Goal: Task Accomplishment & Management: Complete application form

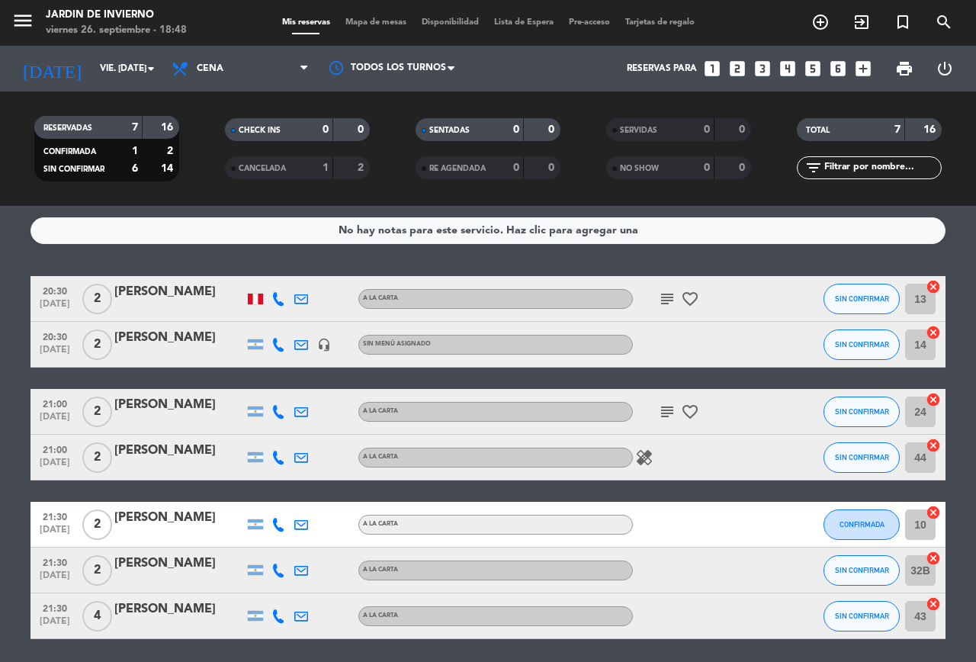
click at [662, 299] on icon "subject" at bounding box center [667, 299] width 18 height 18
click at [658, 413] on icon "subject" at bounding box center [667, 412] width 18 height 18
click at [635, 460] on icon "healing" at bounding box center [644, 458] width 18 height 18
click at [716, 455] on div "healing Celíaca" at bounding box center [701, 457] width 137 height 45
click at [299, 69] on span "Cena" at bounding box center [240, 69] width 153 height 34
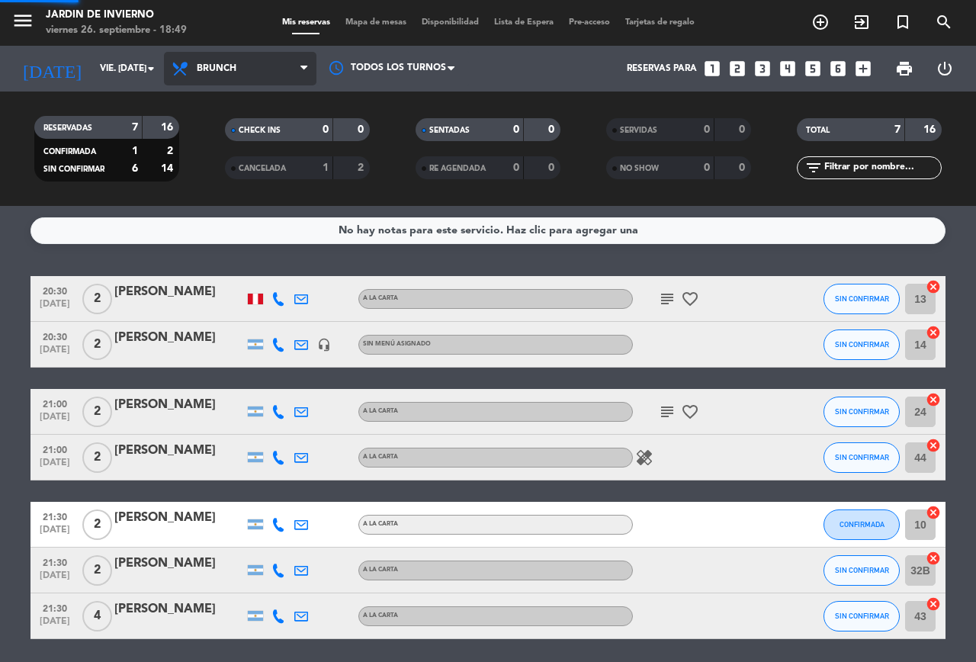
click at [246, 167] on div "menu JARDIN DE INVIERNO viernes 26. septiembre - 18:49 Mis reservas Mapa de mes…" at bounding box center [488, 103] width 976 height 206
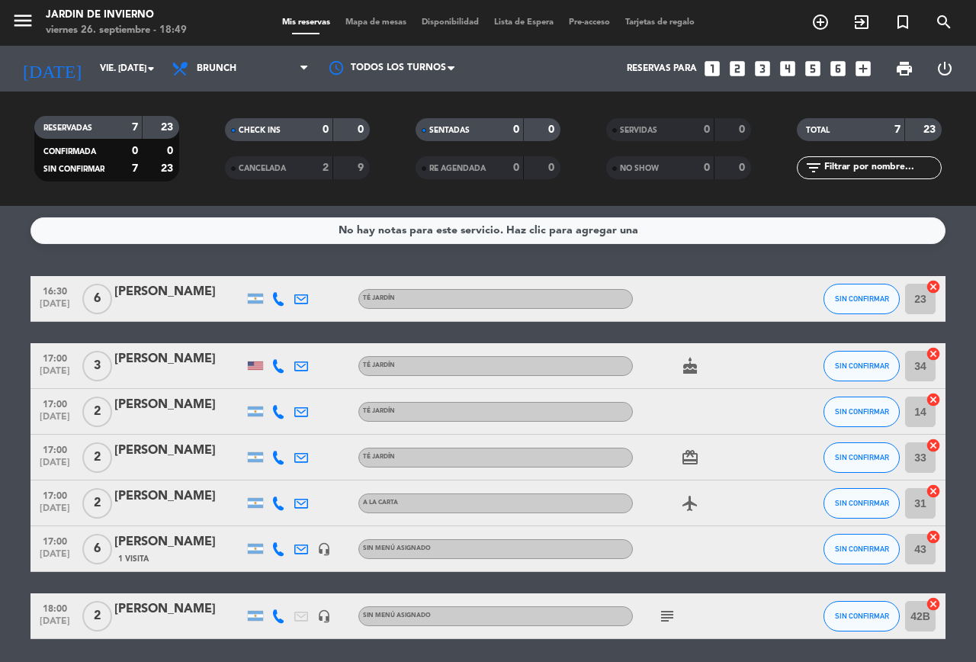
scroll to position [53, 0]
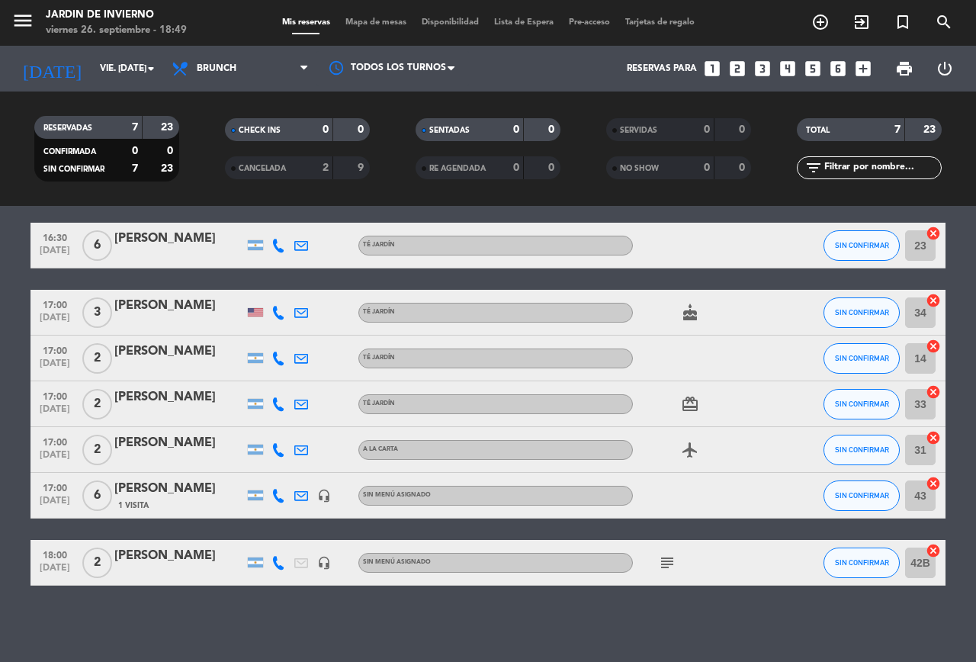
click at [687, 409] on icon "card_giftcard" at bounding box center [690, 404] width 18 height 18
click at [681, 448] on icon "airplanemode_active" at bounding box center [690, 450] width 18 height 18
click at [658, 559] on icon "subject" at bounding box center [667, 563] width 18 height 18
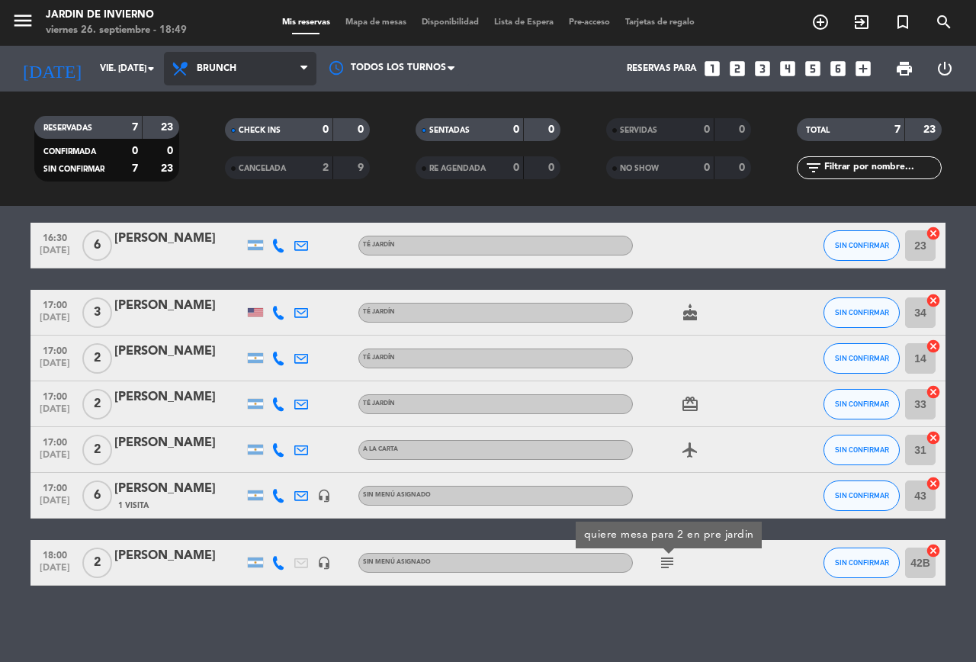
click at [253, 76] on span "Brunch" at bounding box center [240, 69] width 153 height 34
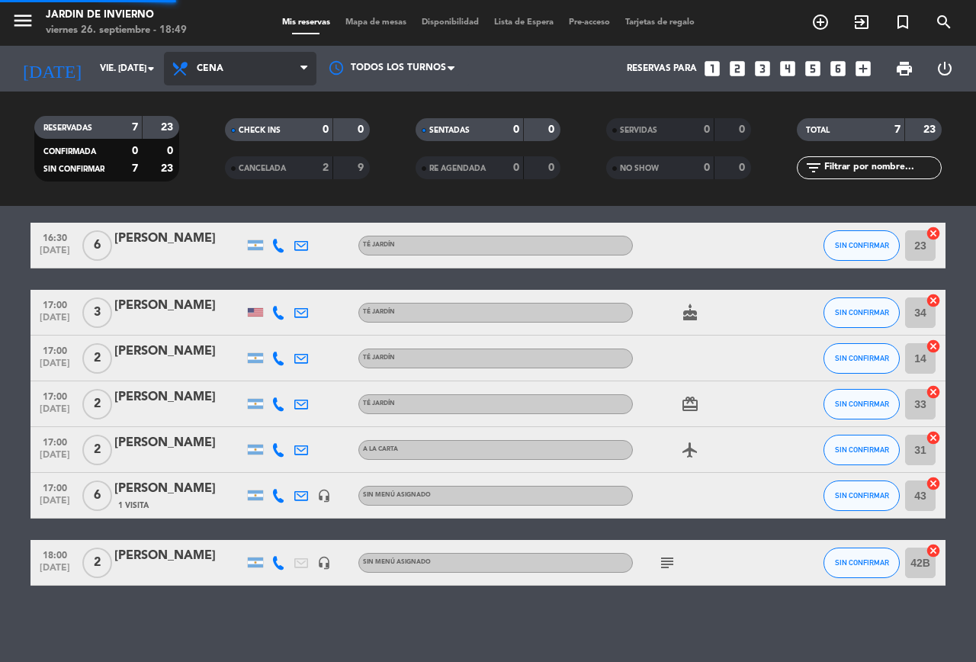
click at [221, 237] on ng-component "menu JARDIN DE INVIERNO viernes 26. septiembre - 18:49 Mis reservas Mapa de mes…" at bounding box center [488, 331] width 976 height 662
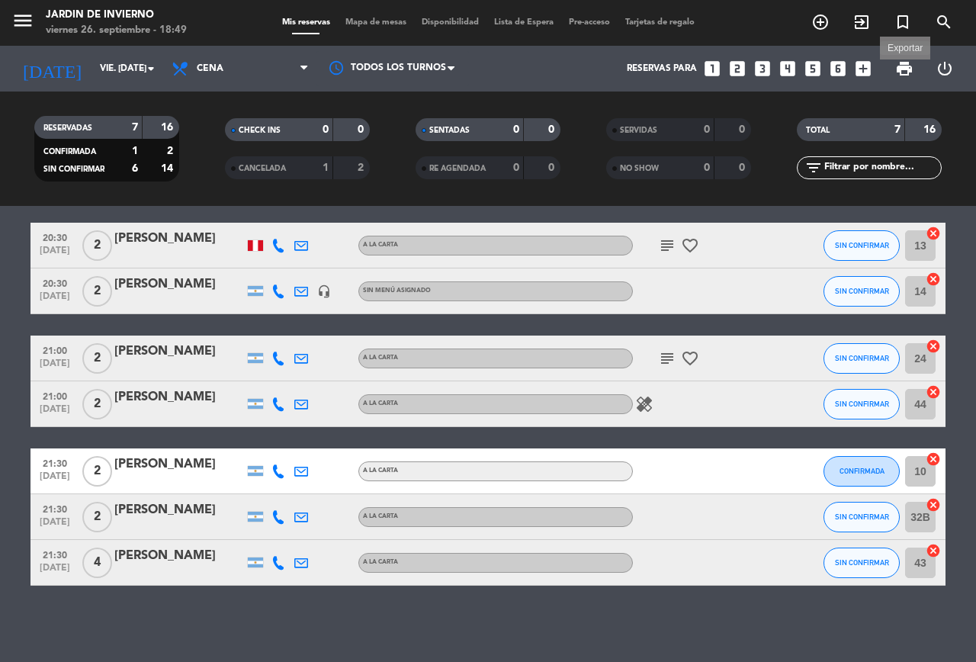
drag, startPoint x: 900, startPoint y: 70, endPoint x: 893, endPoint y: 75, distance: 8.3
click at [900, 72] on span "print" at bounding box center [905, 68] width 18 height 18
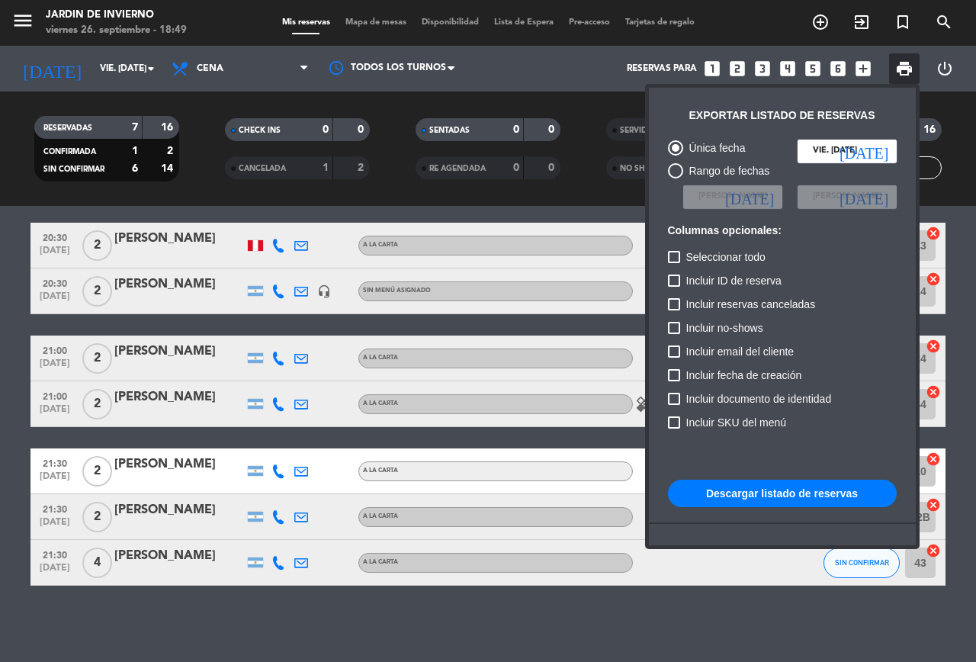
click at [770, 494] on button "Descargar listado de reservas" at bounding box center [782, 493] width 229 height 27
click at [752, 549] on div at bounding box center [488, 331] width 976 height 662
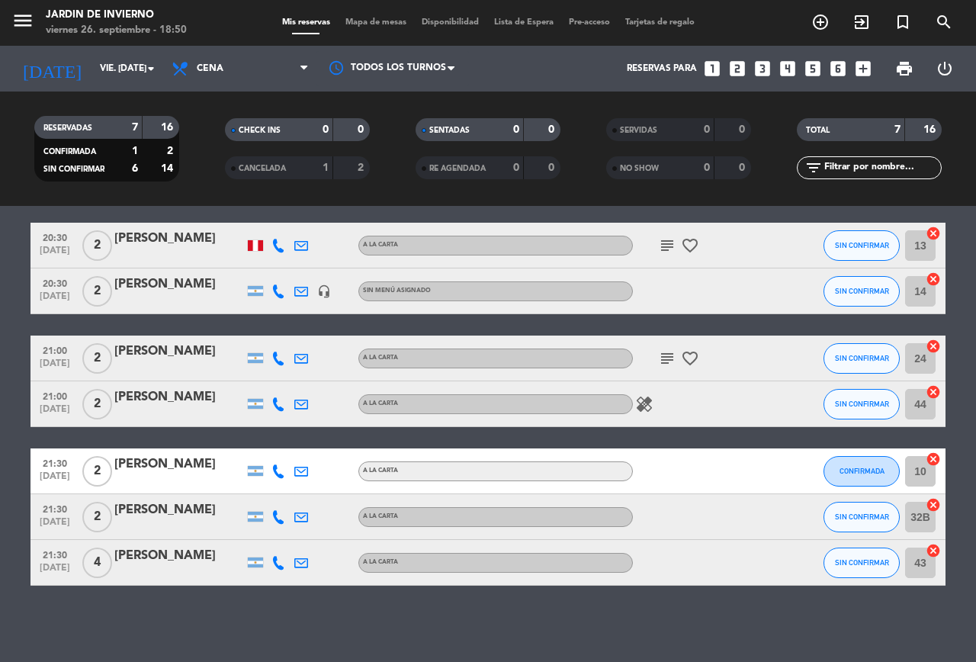
click at [658, 362] on icon "subject" at bounding box center [667, 358] width 18 height 18
click at [658, 245] on icon "subject" at bounding box center [667, 245] width 18 height 18
click at [688, 644] on div "No hay notas para este servicio. Haz clic para agregar una 20:30 [DATE] 2 [PERS…" at bounding box center [488, 434] width 976 height 456
click at [738, 63] on icon "looks_two" at bounding box center [738, 69] width 20 height 20
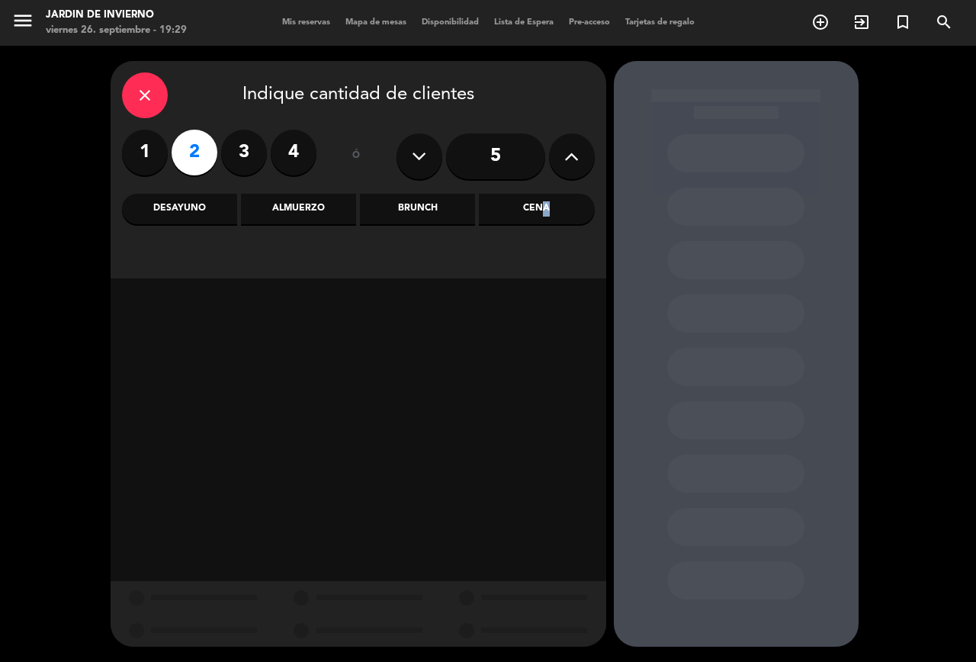
click at [543, 210] on div "Cena" at bounding box center [536, 209] width 115 height 31
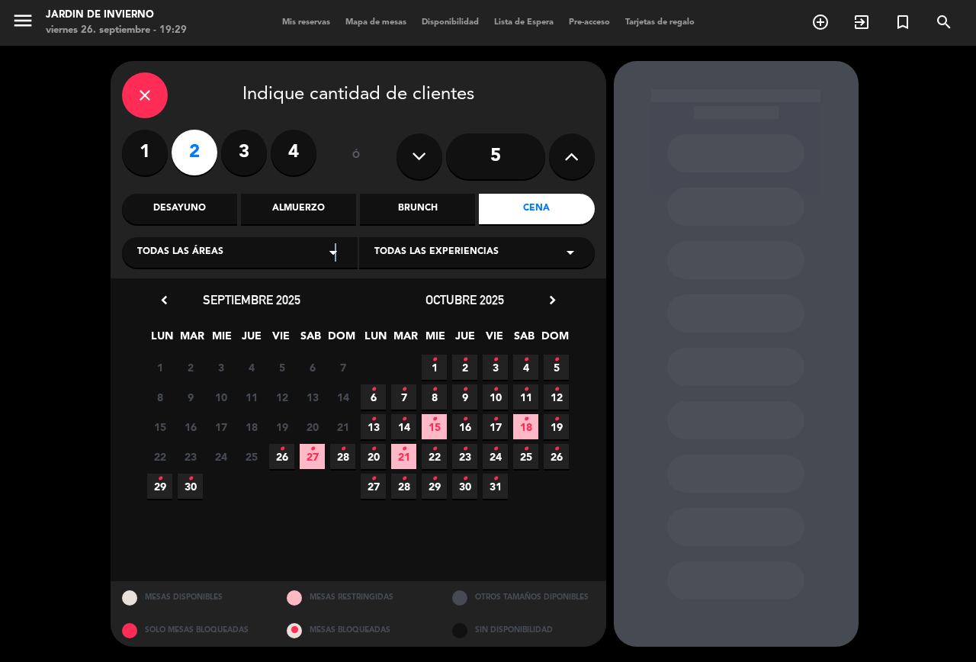
click at [336, 259] on icon "arrow_drop_down" at bounding box center [333, 252] width 18 height 18
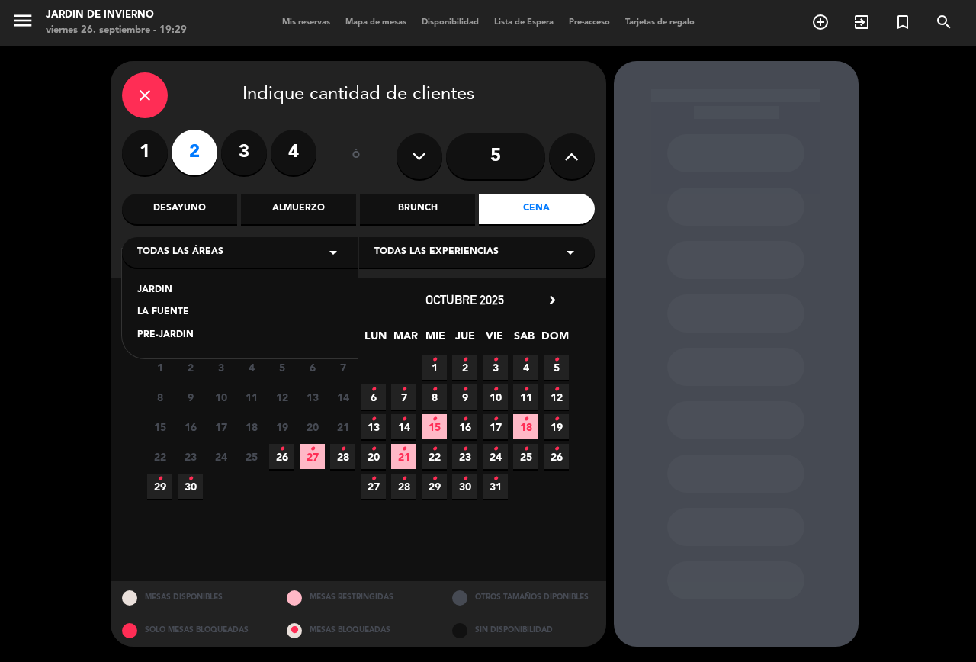
click at [272, 289] on div "JARDIN" at bounding box center [239, 290] width 205 height 15
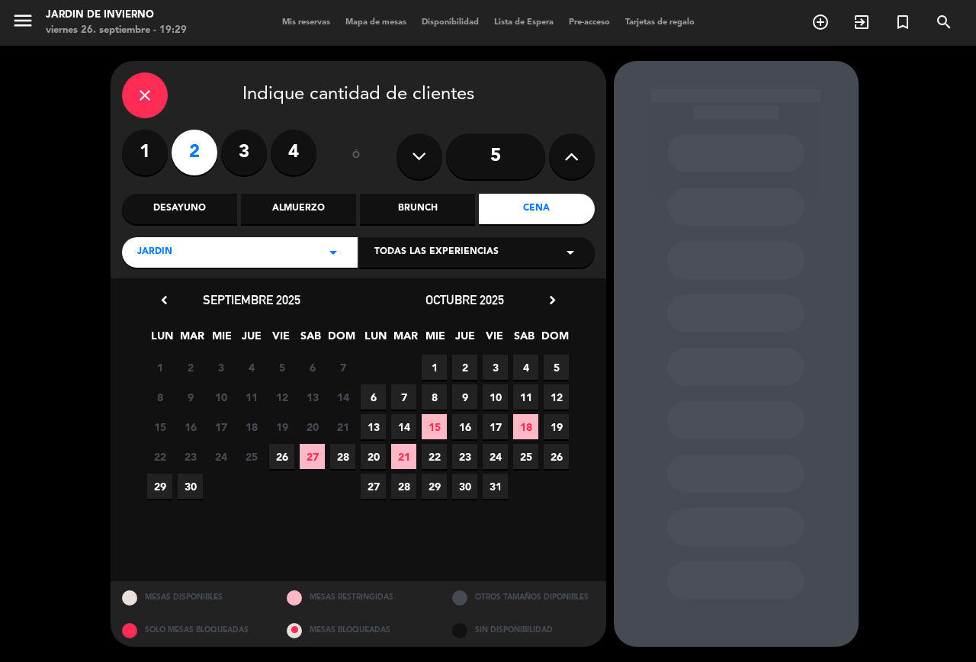
click at [285, 457] on span "26" at bounding box center [281, 456] width 25 height 25
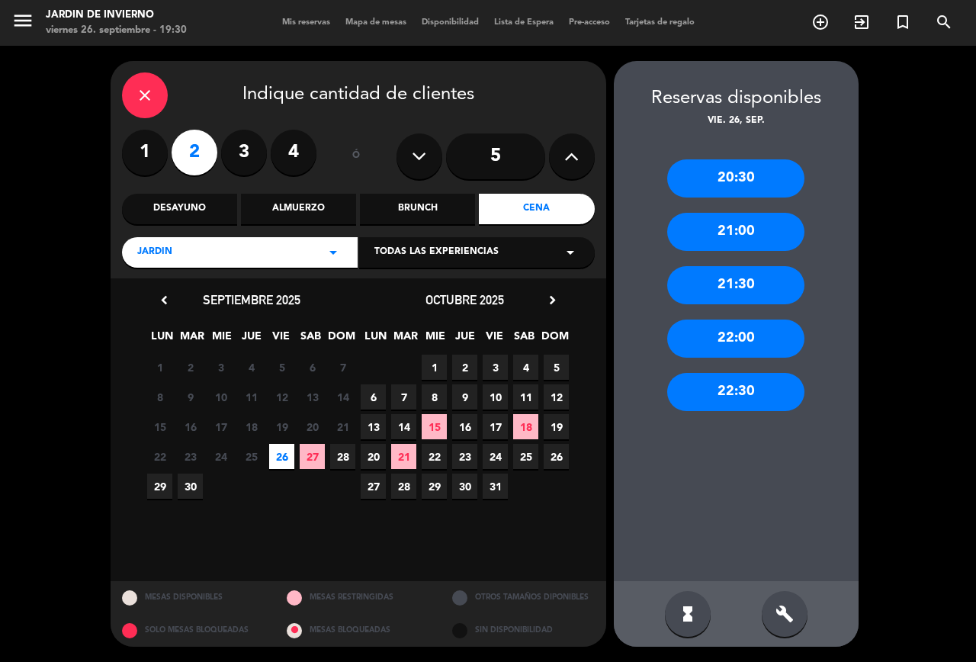
click at [713, 185] on div "20:30" at bounding box center [735, 178] width 137 height 38
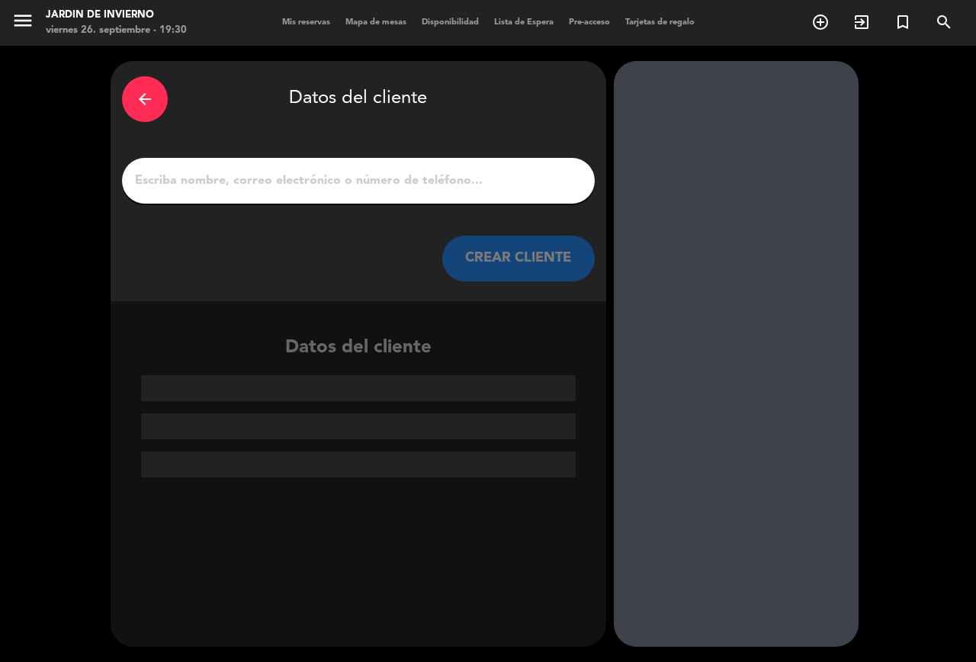
click at [335, 180] on input "1" at bounding box center [358, 180] width 450 height 21
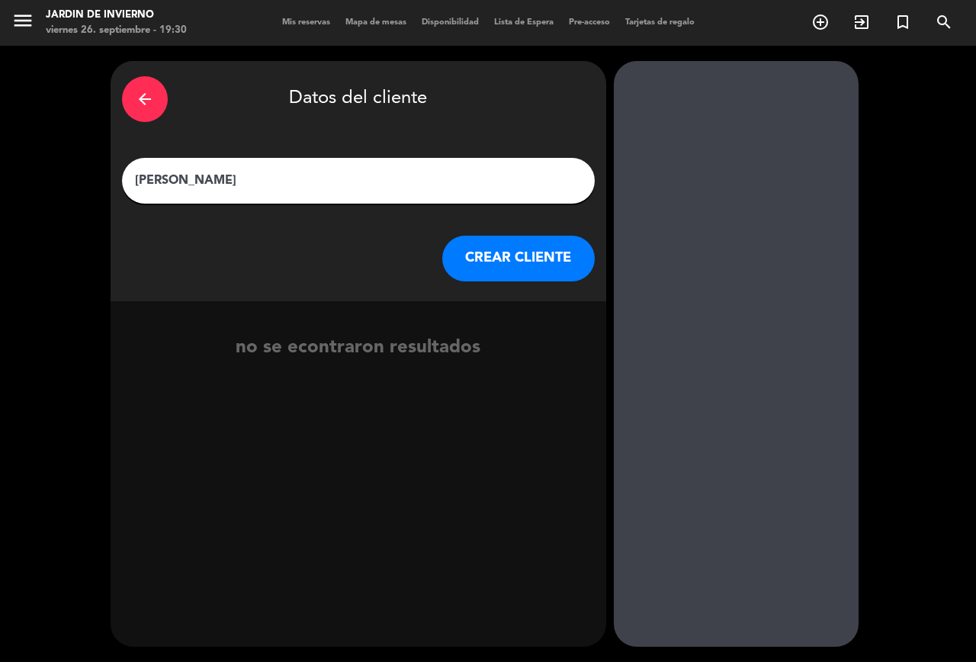
type input "[PERSON_NAME]"
click at [529, 269] on button "CREAR CLIENTE" at bounding box center [518, 259] width 153 height 46
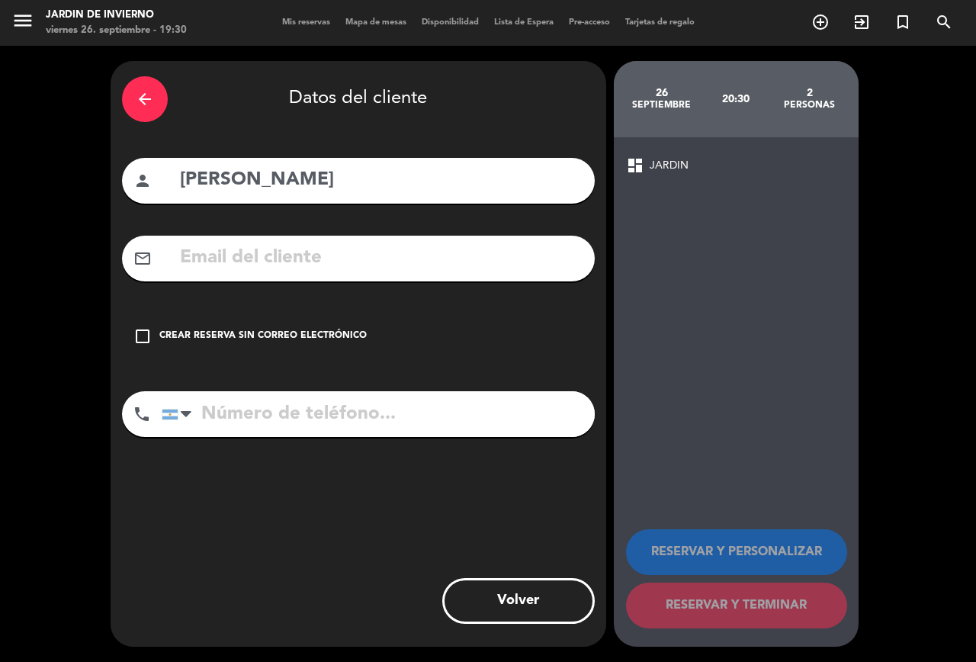
drag, startPoint x: 427, startPoint y: 259, endPoint x: 440, endPoint y: 247, distance: 17.3
click at [426, 258] on input "text" at bounding box center [380, 258] width 405 height 31
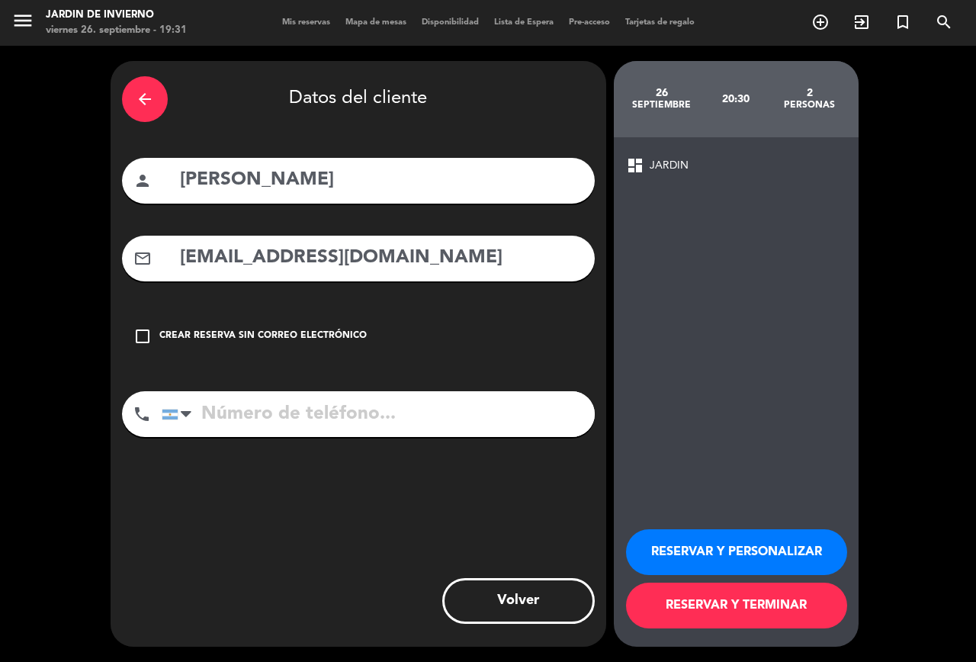
type input "[EMAIL_ADDRESS][DOMAIN_NAME]"
click at [376, 428] on input "tel" at bounding box center [378, 414] width 433 height 46
click at [375, 424] on input "tel" at bounding box center [378, 414] width 433 height 46
click at [181, 420] on div at bounding box center [186, 414] width 11 height 18
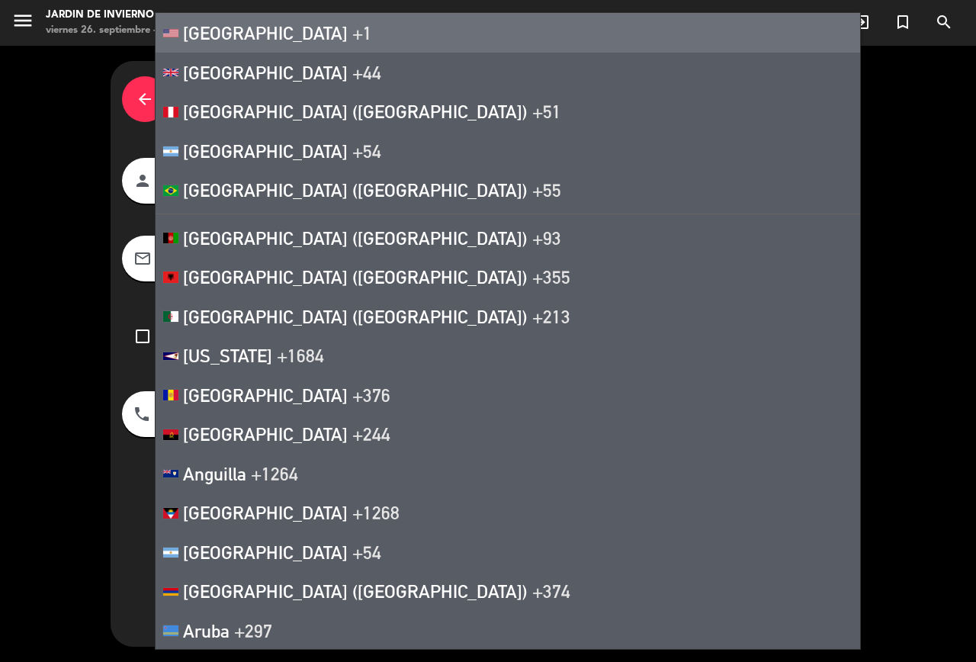
click at [258, 30] on span "[GEOGRAPHIC_DATA]" at bounding box center [265, 32] width 165 height 21
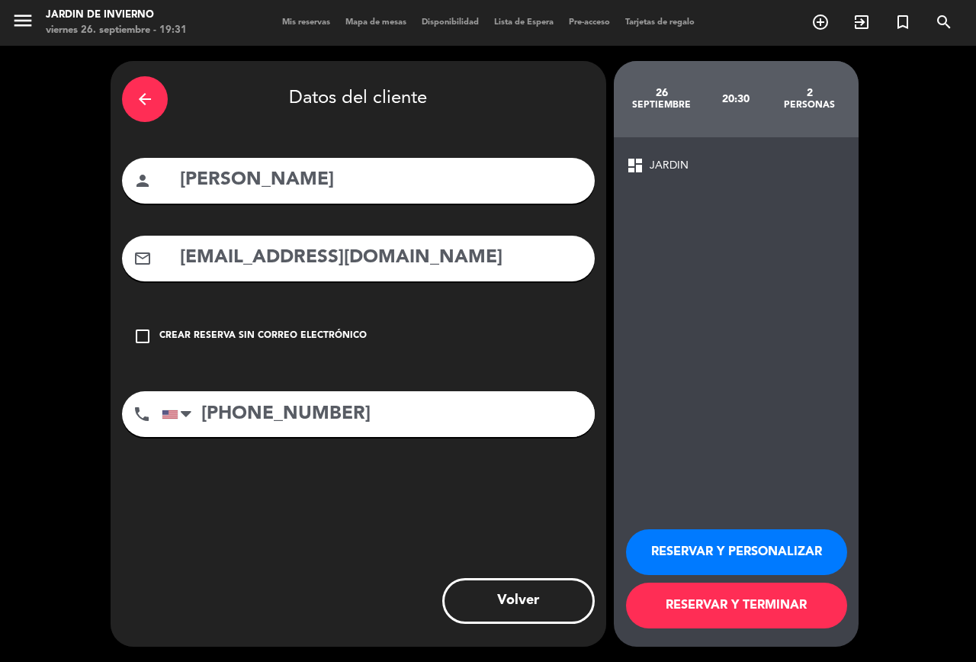
type input "[PHONE_NUMBER]"
click at [764, 613] on button "RESERVAR Y TERMINAR" at bounding box center [736, 606] width 221 height 46
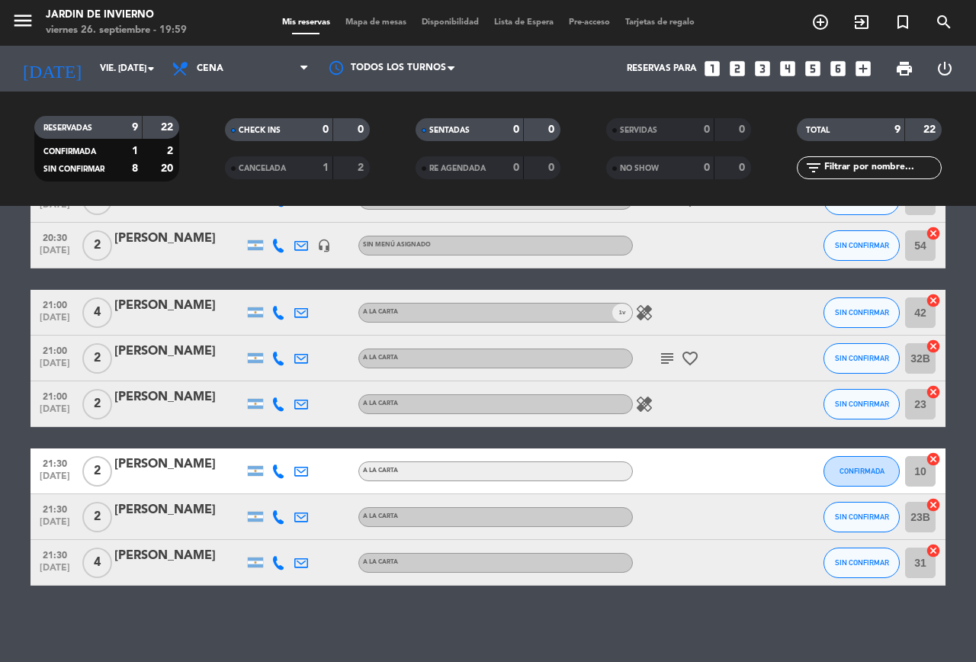
scroll to position [69, 0]
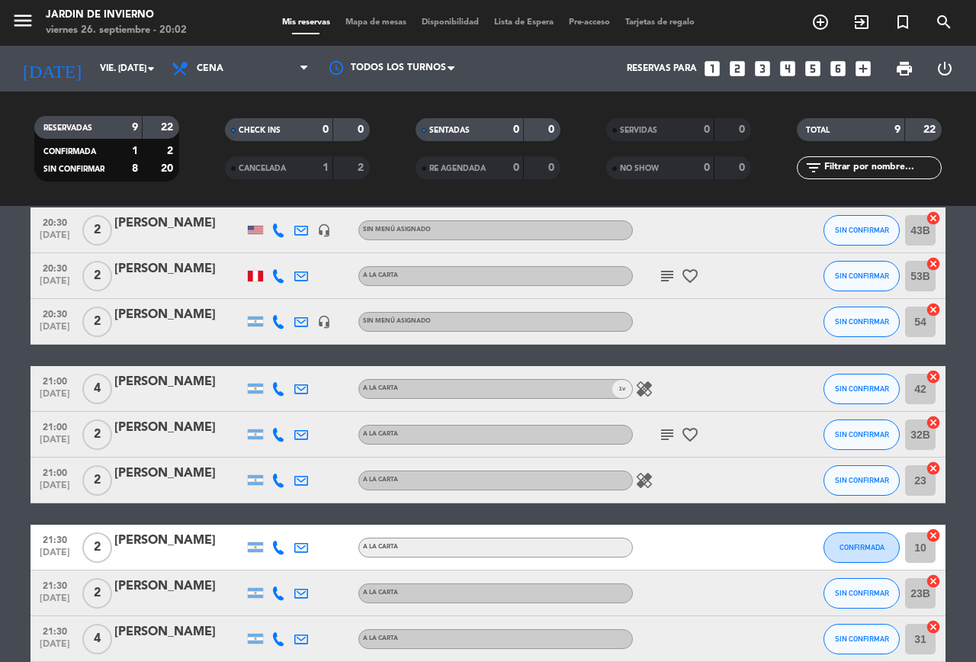
click at [638, 390] on icon "healing" at bounding box center [644, 389] width 18 height 18
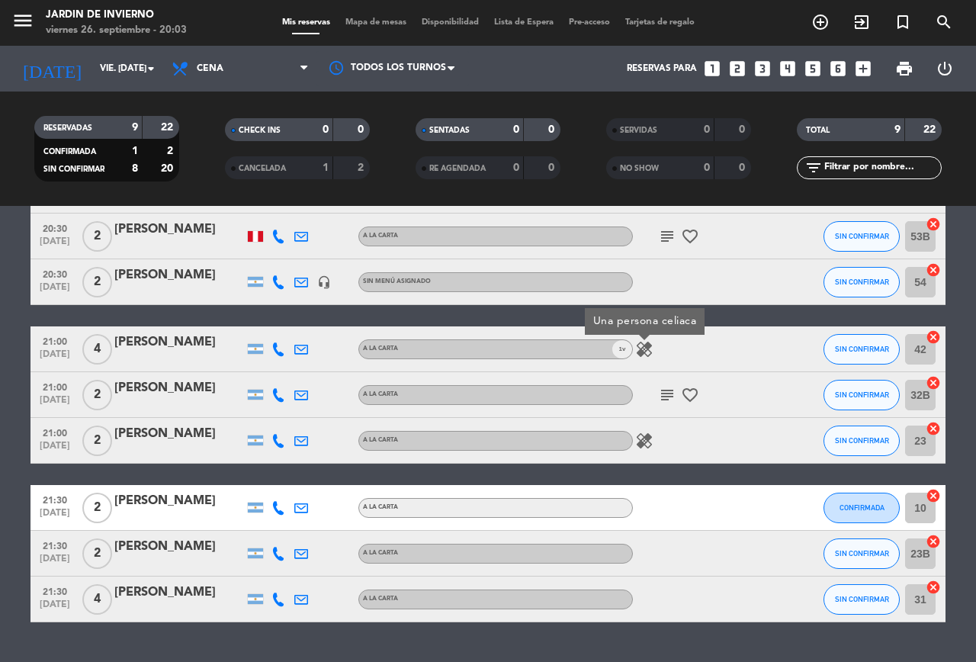
scroll to position [145, 0]
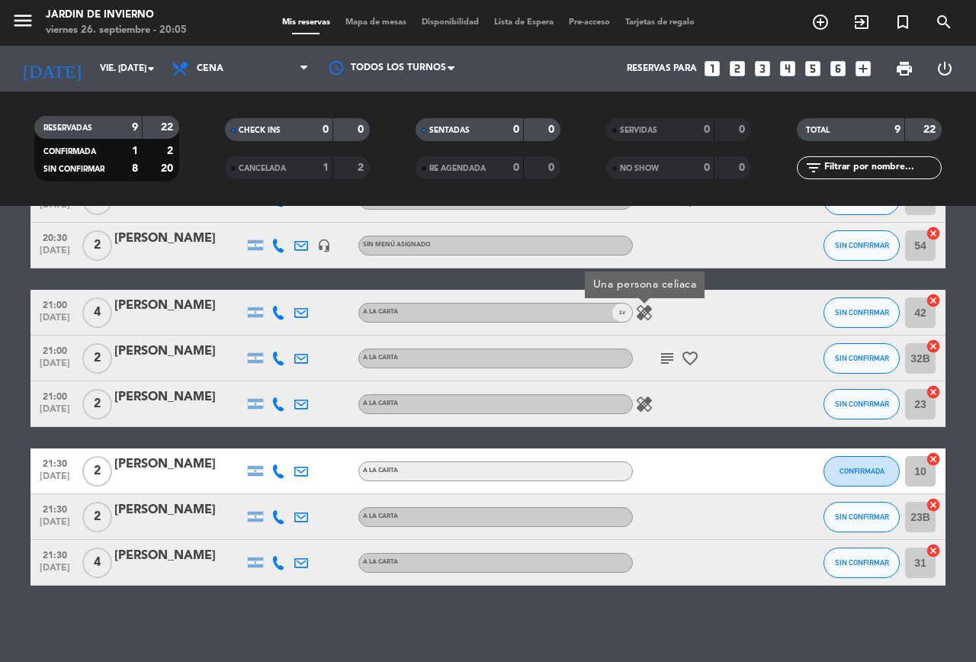
click at [674, 645] on div "No hay notas para este servicio. Haz clic para agregar una 20:30 [DATE] 2 [PERS…" at bounding box center [488, 434] width 976 height 456
